Goal: Task Accomplishment & Management: Manage account settings

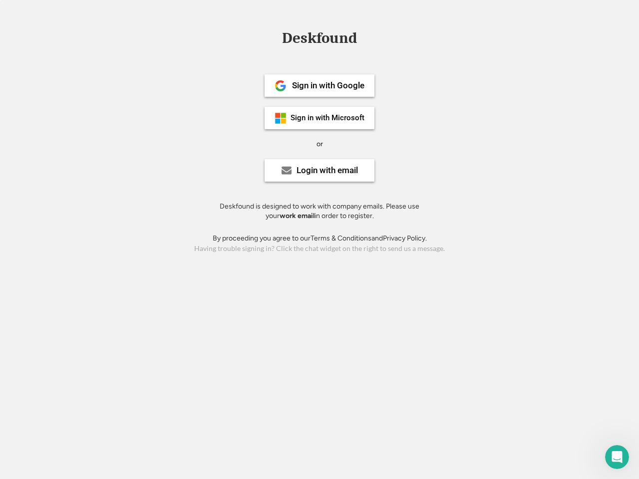
click at [319, 143] on div "or" at bounding box center [319, 144] width 6 height 10
click at [319, 40] on div "Deskfound" at bounding box center [319, 37] width 85 height 15
click at [273, 37] on div "Deskfound" at bounding box center [319, 39] width 639 height 19
click at [319, 40] on div "Deskfound" at bounding box center [319, 37] width 85 height 15
click at [319, 144] on div "or" at bounding box center [319, 144] width 6 height 10
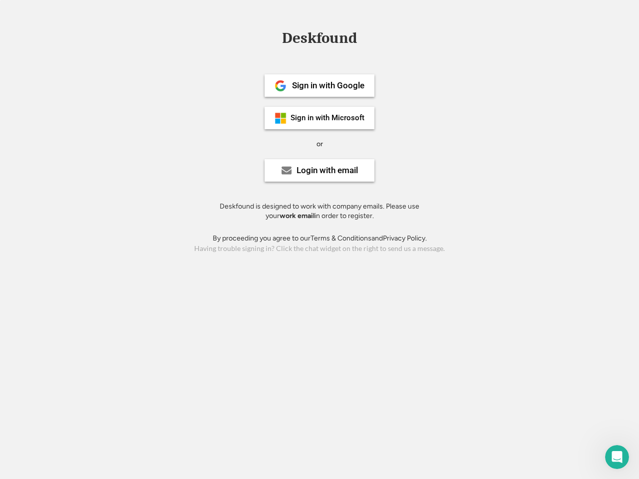
click at [319, 85] on div "Sign in with Google" at bounding box center [328, 85] width 72 height 8
click at [328, 85] on div "Sign in with Google" at bounding box center [328, 85] width 72 height 8
click at [280, 86] on img at bounding box center [281, 86] width 12 height 12
click at [319, 118] on div "Sign in with Microsoft" at bounding box center [327, 117] width 74 height 7
click at [328, 118] on div "Sign in with Microsoft" at bounding box center [327, 117] width 74 height 7
